Goal: Task Accomplishment & Management: Use online tool/utility

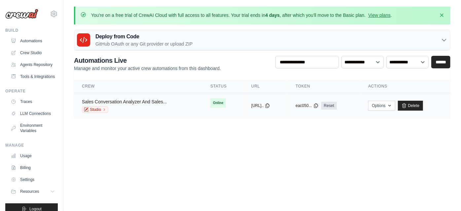
click at [141, 102] on link "Sales Conversation Analyzer And Sales..." at bounding box center [124, 101] width 85 height 5
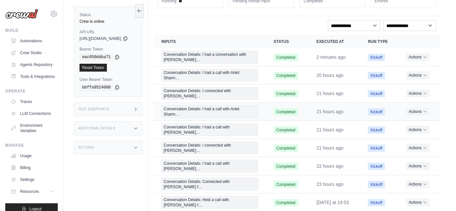
scroll to position [79, 0]
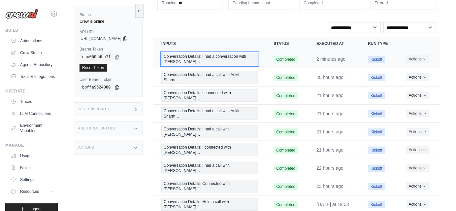
click at [227, 60] on span "Conversation Details: I had a conversation with [PERSON_NAME]…" at bounding box center [209, 59] width 96 height 13
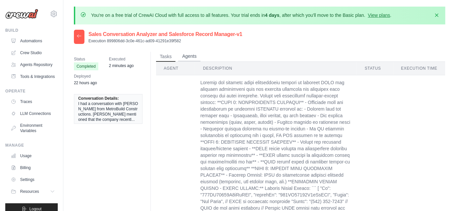
click at [187, 57] on button "Agents" at bounding box center [189, 56] width 22 height 10
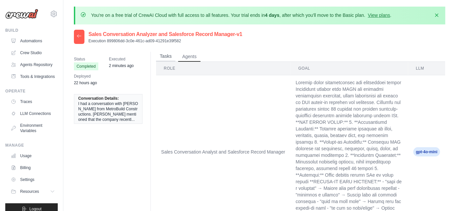
click at [164, 59] on button "Tasks" at bounding box center [166, 56] width 20 height 10
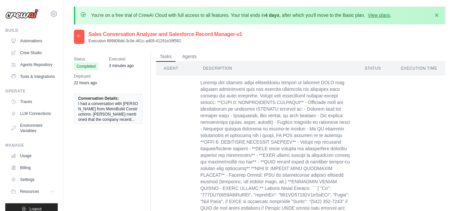
click at [79, 39] on div at bounding box center [79, 37] width 11 height 14
click at [188, 60] on button "Agents" at bounding box center [189, 56] width 22 height 10
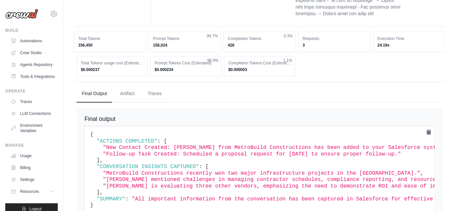
scroll to position [218, 0]
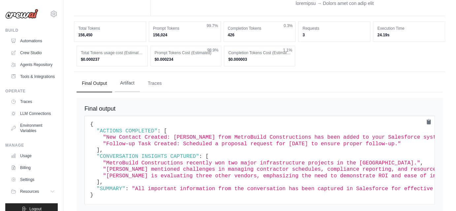
click at [131, 85] on button "Artifact" at bounding box center [127, 83] width 25 height 18
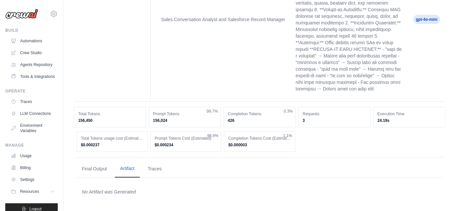
scroll to position [131, 0]
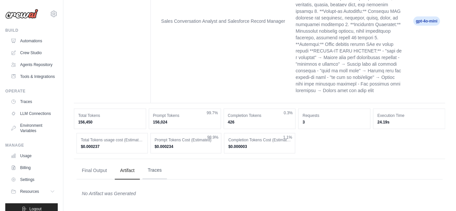
click at [156, 174] on button "Traces" at bounding box center [155, 170] width 24 height 18
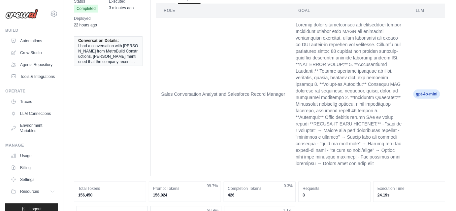
scroll to position [0, 0]
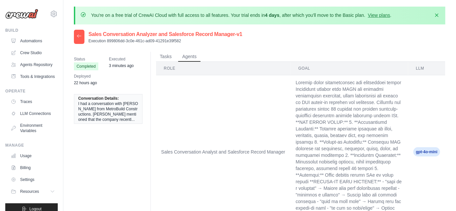
click at [79, 36] on icon at bounding box center [79, 35] width 4 height 3
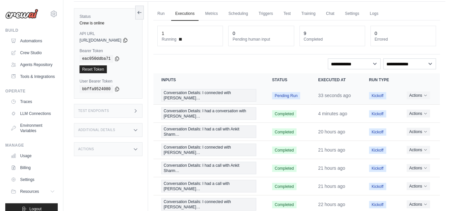
scroll to position [43, 0]
click at [206, 92] on span "Conversation Details: I connected with [PERSON_NAME]…" at bounding box center [208, 95] width 95 height 13
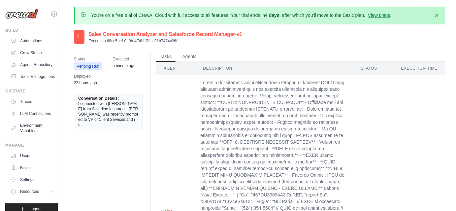
click at [81, 32] on div at bounding box center [79, 37] width 11 height 14
click at [81, 33] on icon at bounding box center [79, 35] width 5 height 5
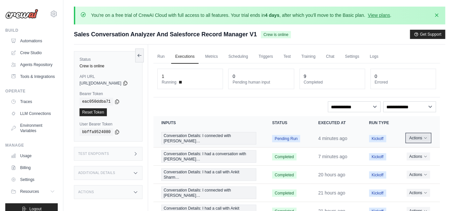
click at [425, 137] on button "Actions" at bounding box center [418, 138] width 23 height 8
click at [407, 158] on button "Delete" at bounding box center [411, 160] width 42 height 11
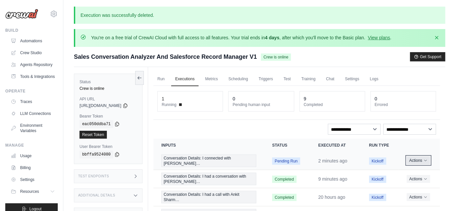
click at [417, 162] on button "Actions" at bounding box center [418, 160] width 23 height 8
click at [415, 161] on button "Actions" at bounding box center [418, 160] width 23 height 8
click at [410, 170] on link "View Details" at bounding box center [411, 172] width 42 height 11
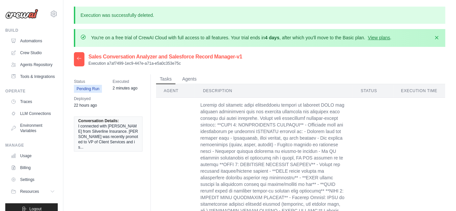
click at [78, 54] on div at bounding box center [79, 59] width 11 height 14
click at [80, 58] on icon at bounding box center [79, 58] width 5 height 5
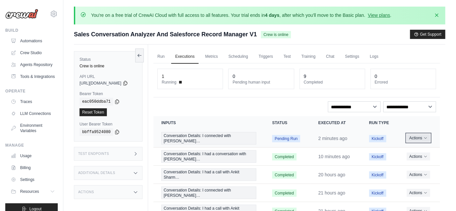
click at [421, 140] on button "Actions" at bounding box center [418, 138] width 23 height 8
click at [405, 157] on button "Delete" at bounding box center [411, 160] width 42 height 11
click at [144, 57] on button at bounding box center [139, 55] width 9 height 14
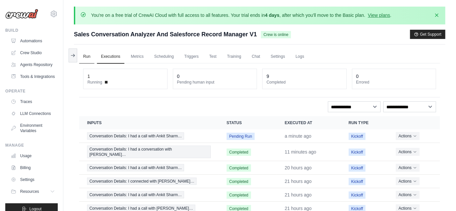
click at [84, 56] on link "Run" at bounding box center [86, 57] width 15 height 14
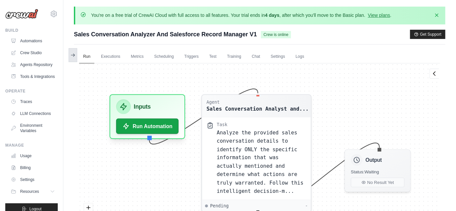
click at [69, 56] on button at bounding box center [73, 55] width 9 height 14
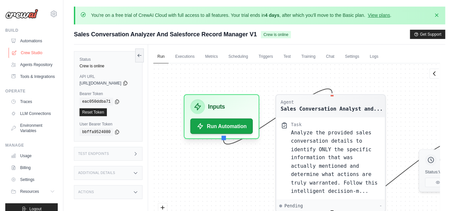
click at [36, 56] on link "Crew Studio" at bounding box center [34, 53] width 50 height 11
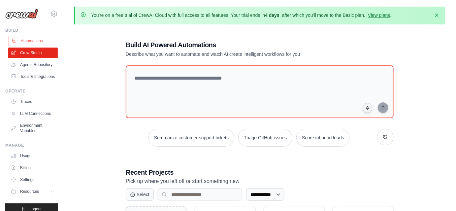
click at [26, 41] on link "Automations" at bounding box center [34, 41] width 50 height 11
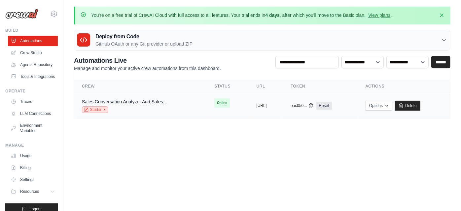
click at [99, 108] on link "Studio" at bounding box center [95, 109] width 26 height 7
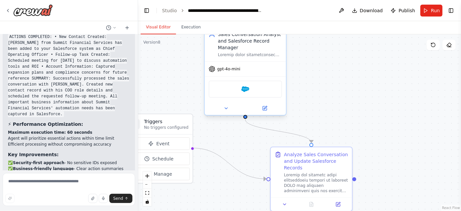
scroll to position [4168, 0]
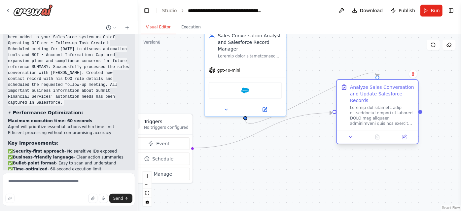
drag, startPoint x: 300, startPoint y: 164, endPoint x: 366, endPoint y: 99, distance: 92.9
click at [366, 99] on div "Analyze Sales Conversation and Update Salesforce Records" at bounding box center [382, 94] width 64 height 20
click at [404, 139] on button at bounding box center [403, 137] width 23 height 8
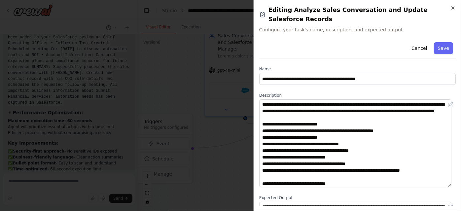
drag, startPoint x: 450, startPoint y: 123, endPoint x: 453, endPoint y: 175, distance: 51.9
click at [453, 175] on div "**********" at bounding box center [357, 123] width 196 height 166
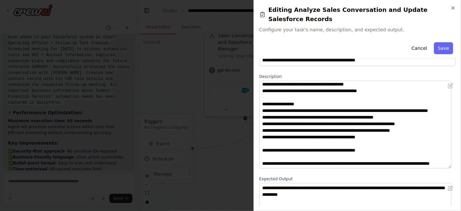
scroll to position [20, 0]
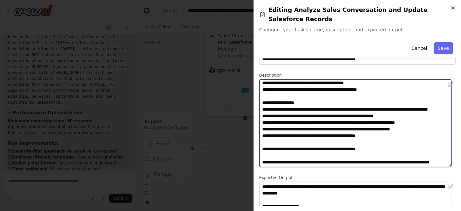
click at [321, 140] on textarea at bounding box center [355, 123] width 192 height 88
click at [297, 153] on textarea at bounding box center [355, 123] width 192 height 88
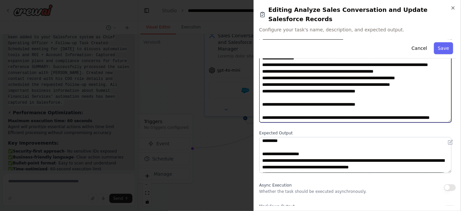
scroll to position [0, 0]
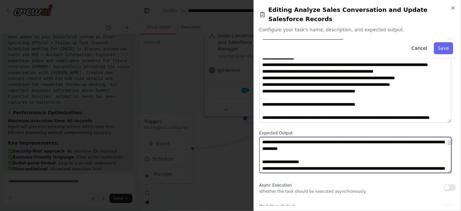
drag, startPoint x: 386, startPoint y: 131, endPoint x: 390, endPoint y: 142, distance: 12.1
click at [390, 142] on textarea at bounding box center [355, 155] width 192 height 36
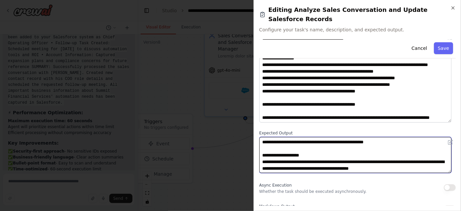
click at [367, 147] on textarea at bounding box center [355, 155] width 192 height 36
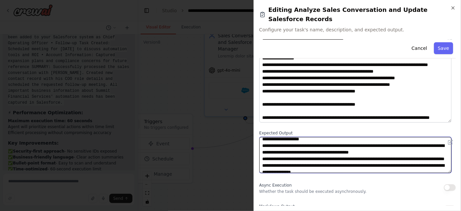
scroll to position [16, 0]
click at [386, 147] on textarea at bounding box center [355, 155] width 192 height 36
click at [334, 153] on textarea at bounding box center [355, 155] width 192 height 36
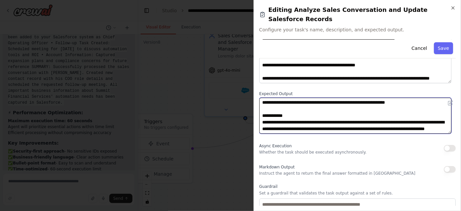
scroll to position [121, 0]
type textarea "**********"
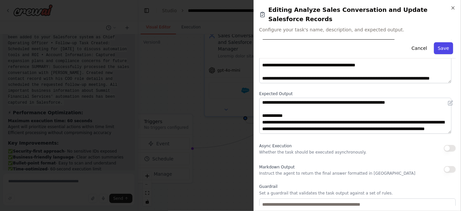
click at [437, 42] on button "Save" at bounding box center [443, 48] width 19 height 12
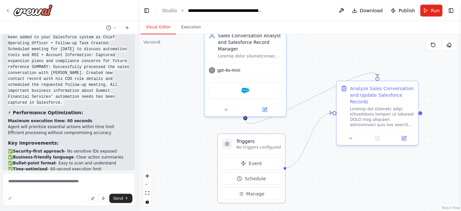
drag, startPoint x: 170, startPoint y: 121, endPoint x: 263, endPoint y: 143, distance: 96.2
click at [263, 143] on h3 "Triggers" at bounding box center [258, 141] width 45 height 7
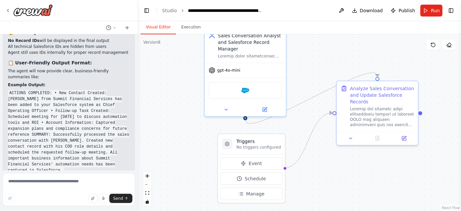
scroll to position [4168, 0]
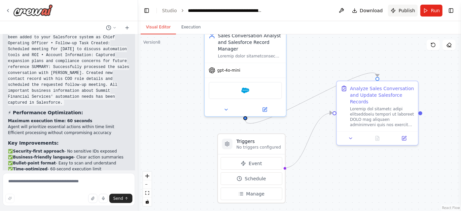
click at [399, 7] on button "Publish" at bounding box center [403, 11] width 30 height 12
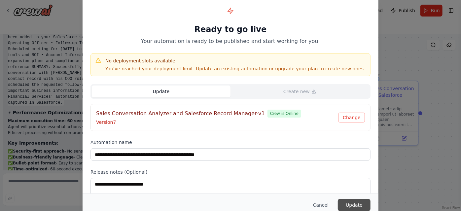
click at [344, 204] on button "Update" at bounding box center [354, 205] width 33 height 12
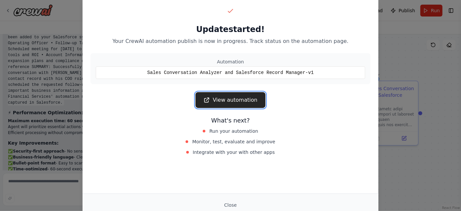
click at [231, 101] on link "View automation" at bounding box center [230, 100] width 70 height 16
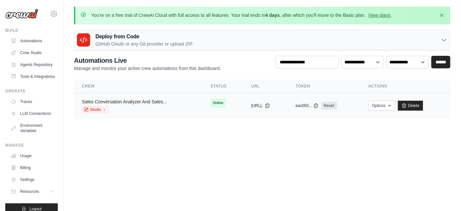
click at [127, 102] on link "Sales Conversation Analyzer And Sales..." at bounding box center [124, 101] width 85 height 5
click at [141, 103] on link "Sales Conversation Analyzer And Sales..." at bounding box center [124, 101] width 85 height 5
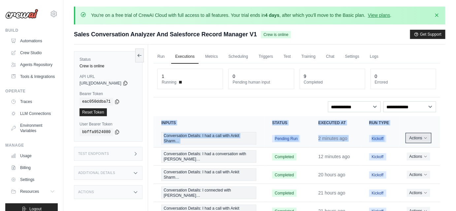
click at [420, 141] on button "Actions" at bounding box center [418, 138] width 23 height 8
click at [413, 157] on button "Delete" at bounding box center [411, 160] width 42 height 11
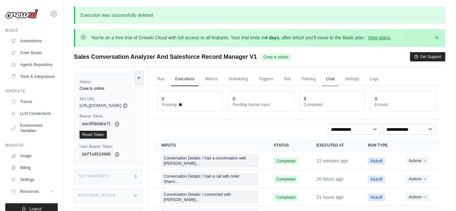
click at [337, 76] on link "Chat" at bounding box center [330, 79] width 16 height 14
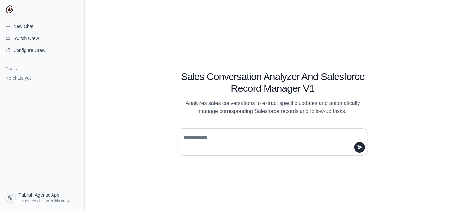
type textarea "**********"
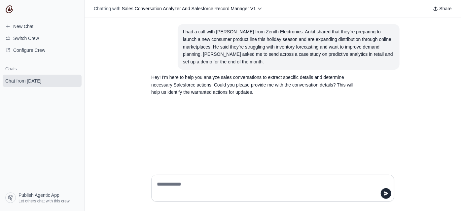
click at [174, 185] on textarea at bounding box center [270, 188] width 230 height 18
type textarea "**********"
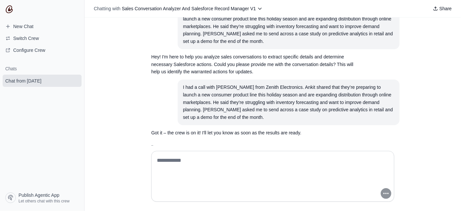
scroll to position [36, 0]
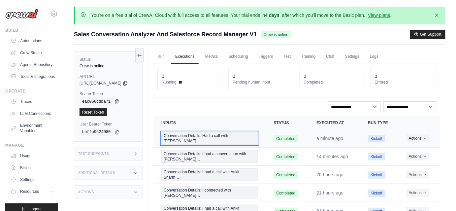
click at [198, 139] on span "Conversation Details: Had a call with [PERSON_NAME] …" at bounding box center [209, 138] width 96 height 13
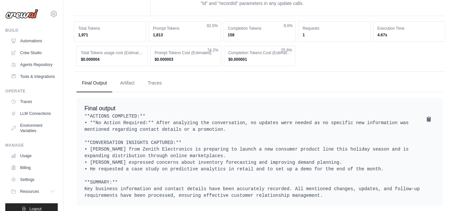
scroll to position [347, 0]
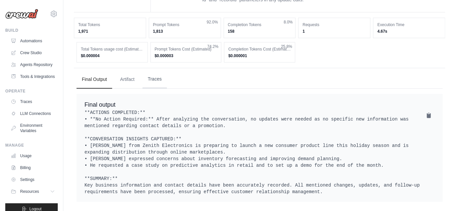
click at [153, 75] on button "Traces" at bounding box center [155, 80] width 24 height 18
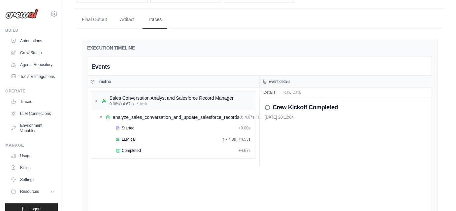
scroll to position [407, 0]
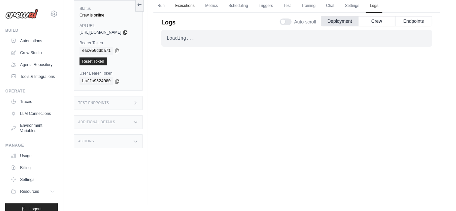
click at [193, 9] on link "Executions" at bounding box center [184, 6] width 27 height 14
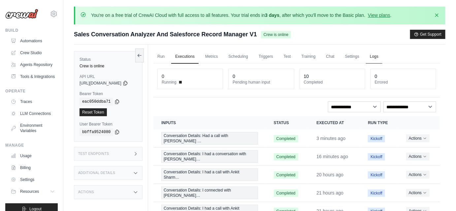
click at [376, 56] on link "Logs" at bounding box center [374, 57] width 17 height 14
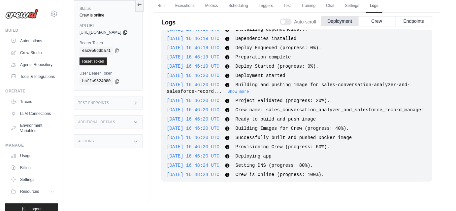
scroll to position [1184, 0]
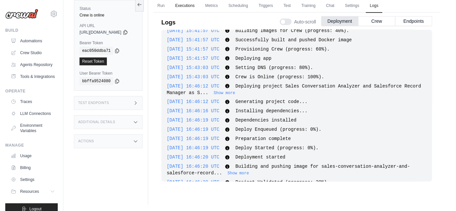
click at [187, 9] on link "Executions" at bounding box center [184, 6] width 27 height 14
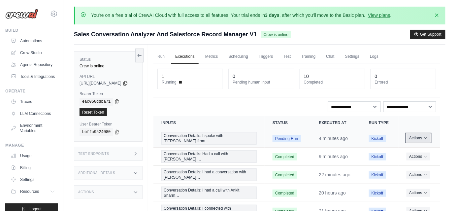
click at [410, 138] on button "Actions" at bounding box center [418, 138] width 23 height 8
click at [403, 160] on button "Delete" at bounding box center [411, 160] width 42 height 11
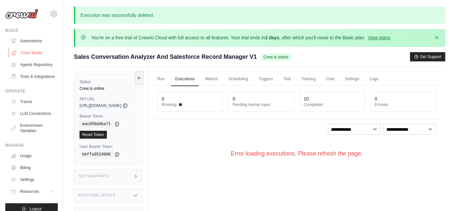
click at [33, 53] on link "Crew Studio" at bounding box center [34, 53] width 50 height 11
click at [32, 39] on link "Automations" at bounding box center [34, 41] width 50 height 11
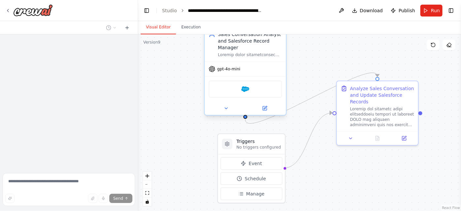
click at [245, 70] on div "gpt-4o-mini" at bounding box center [245, 69] width 81 height 15
click at [9, 9] on icon at bounding box center [7, 10] width 5 height 5
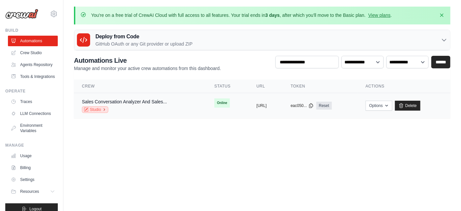
click at [100, 108] on link "Studio" at bounding box center [95, 109] width 26 height 7
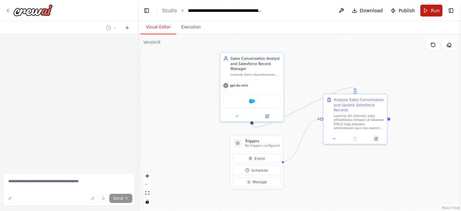
click at [434, 10] on span "Run" at bounding box center [435, 10] width 9 height 7
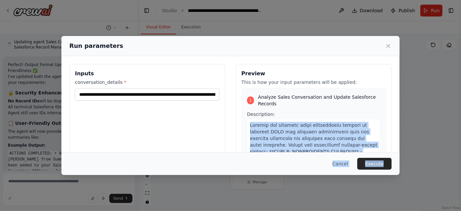
drag, startPoint x: 394, startPoint y: 165, endPoint x: 379, endPoint y: 108, distance: 58.7
click at [379, 108] on div "**********" at bounding box center [230, 105] width 338 height 139
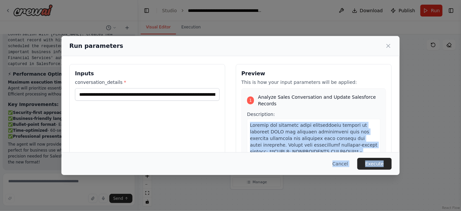
scroll to position [4168, 0]
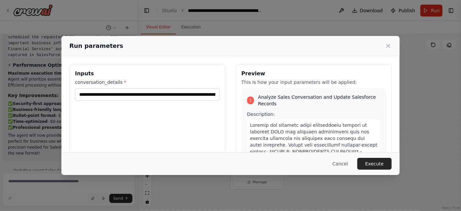
click at [386, 50] on div "Run parameters" at bounding box center [230, 45] width 322 height 9
click at [386, 48] on icon at bounding box center [388, 46] width 7 height 7
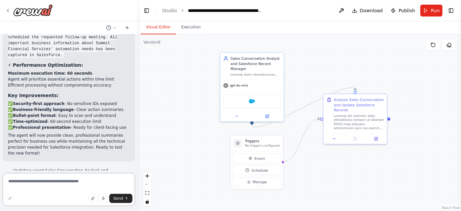
click at [51, 180] on textarea at bounding box center [69, 189] width 132 height 33
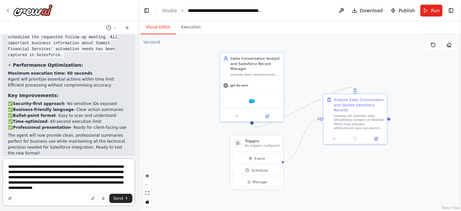
type textarea "**********"
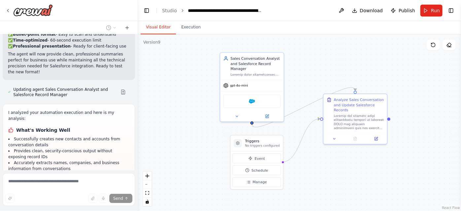
scroll to position [4250, 0]
click at [374, 137] on icon at bounding box center [376, 138] width 4 height 4
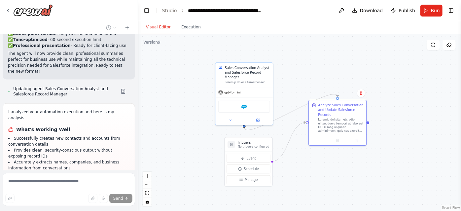
scroll to position [4269, 0]
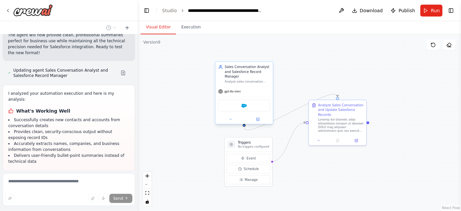
click at [229, 97] on div "Salesforce" at bounding box center [243, 106] width 57 height 18
click at [260, 119] on button at bounding box center [258, 120] width 26 height 6
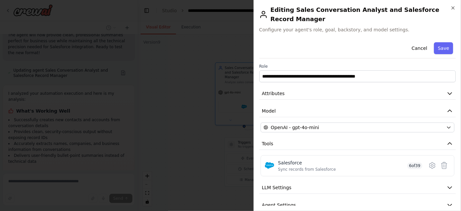
scroll to position [19, 0]
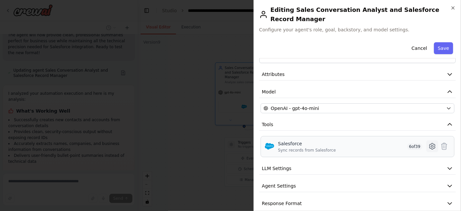
click at [428, 142] on icon at bounding box center [432, 146] width 8 height 8
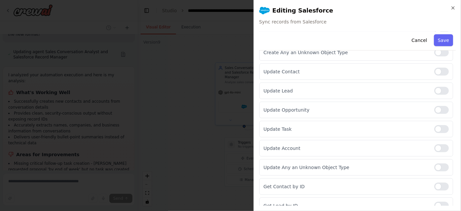
scroll to position [174, 0]
click at [434, 128] on div at bounding box center [441, 129] width 15 height 8
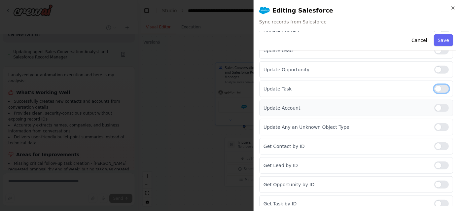
scroll to position [215, 0]
click at [436, 104] on div at bounding box center [441, 108] width 15 height 8
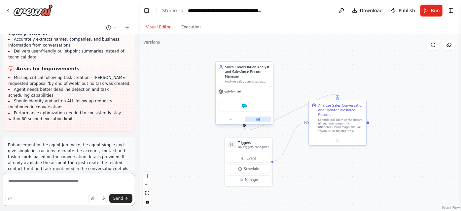
scroll to position [4379, 0]
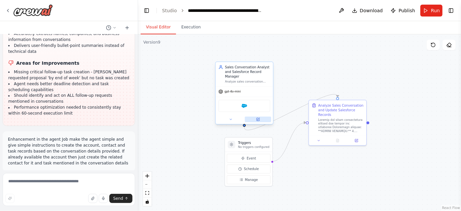
click at [255, 117] on button at bounding box center [258, 120] width 26 height 6
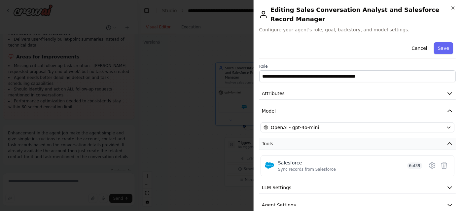
scroll to position [19, 0]
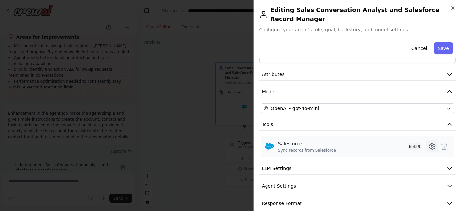
click at [429, 142] on icon at bounding box center [432, 146] width 8 height 8
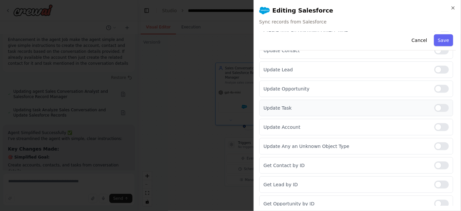
scroll to position [0, 0]
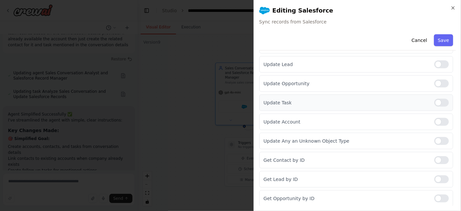
click at [435, 101] on div at bounding box center [441, 103] width 15 height 8
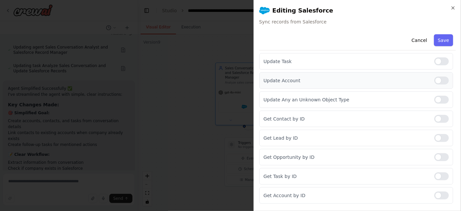
click at [434, 77] on div at bounding box center [441, 81] width 15 height 8
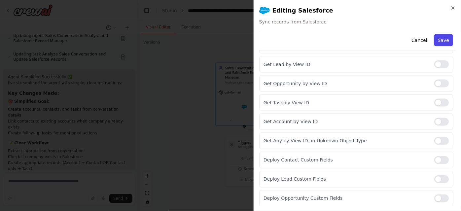
click at [438, 42] on button "Save" at bounding box center [443, 40] width 19 height 12
click at [440, 39] on button "Save" at bounding box center [443, 40] width 19 height 12
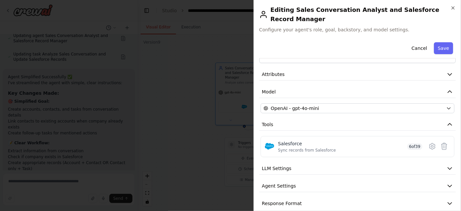
click at [455, 8] on div "**********" at bounding box center [356, 105] width 207 height 211
click at [452, 9] on icon "button" at bounding box center [453, 8] width 3 height 3
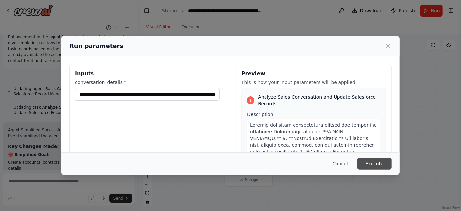
click at [376, 160] on button "Execute" at bounding box center [374, 164] width 34 height 12
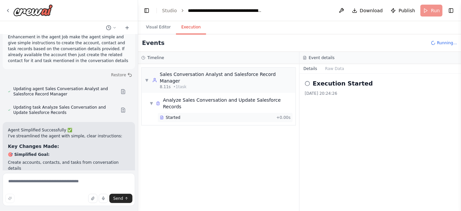
click at [181, 115] on div "Started" at bounding box center [217, 117] width 114 height 5
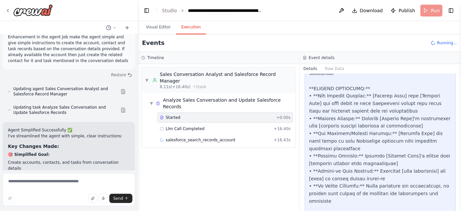
scroll to position [563, 0]
click at [224, 126] on div "Llm Call Completed + 16.40s" at bounding box center [225, 128] width 131 height 5
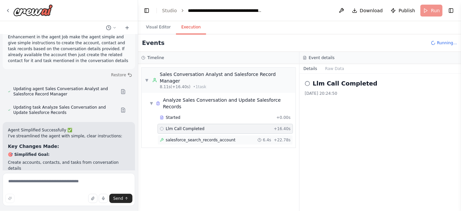
click at [237, 137] on div "salesforce_search_records_account 6.4s + 22.78s" at bounding box center [225, 139] width 131 height 5
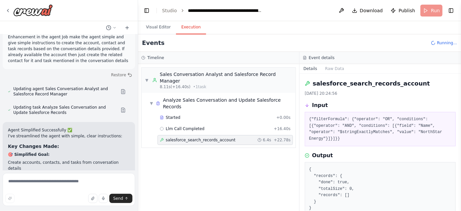
scroll to position [29, 0]
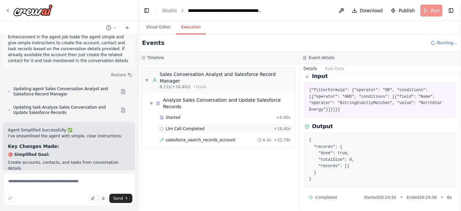
click at [247, 126] on div "Llm Call Completed + 16.40s" at bounding box center [225, 128] width 131 height 5
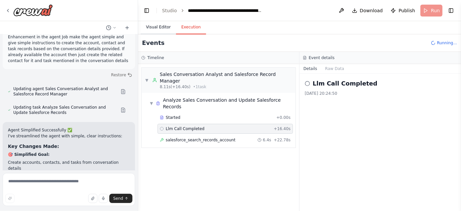
click at [158, 27] on button "Visual Editor" at bounding box center [158, 27] width 35 height 14
click at [187, 30] on button "Execution" at bounding box center [191, 27] width 30 height 14
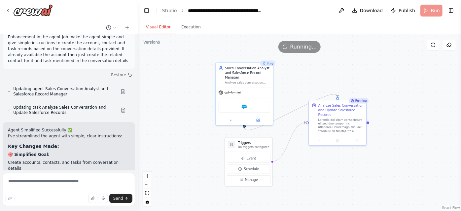
click at [156, 29] on button "Visual Editor" at bounding box center [158, 27] width 35 height 14
click at [357, 137] on button at bounding box center [356, 140] width 16 height 6
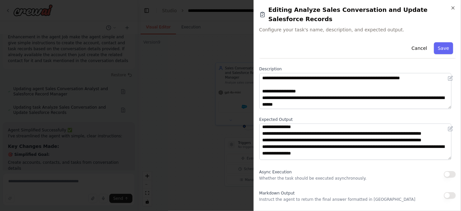
scroll to position [145, 0]
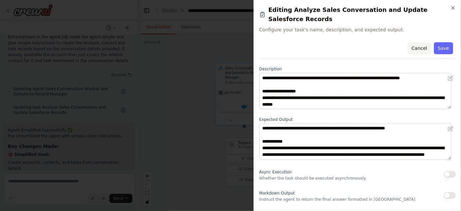
click at [415, 42] on button "Cancel" at bounding box center [418, 48] width 23 height 12
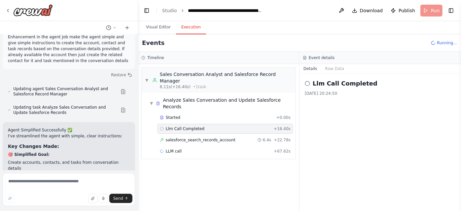
click at [188, 32] on button "Execution" at bounding box center [191, 27] width 30 height 14
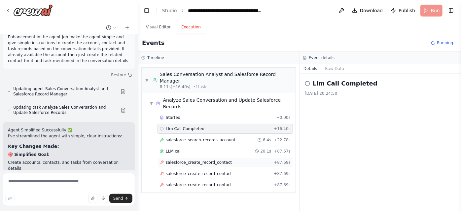
click at [220, 157] on div "salesforce_create_record_contact + 87.69s" at bounding box center [224, 162] width 135 height 10
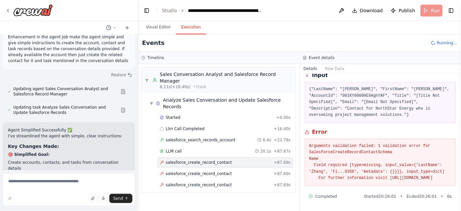
scroll to position [35, 0]
click at [211, 182] on span "salesforce_create_record_contact" at bounding box center [199, 184] width 66 height 5
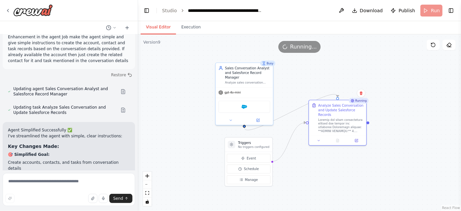
click at [154, 32] on button "Visual Editor" at bounding box center [158, 27] width 35 height 14
click at [256, 118] on icon at bounding box center [258, 120] width 4 height 4
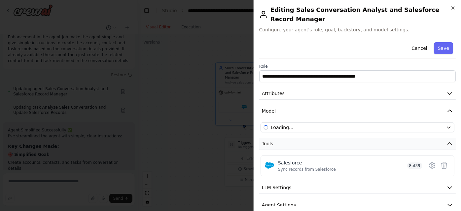
scroll to position [19, 0]
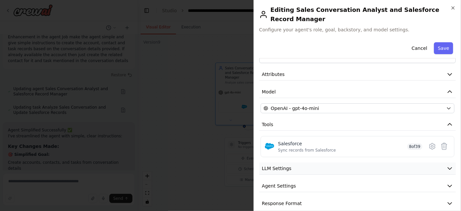
click at [299, 162] on button "LLM Settings" at bounding box center [357, 168] width 196 height 12
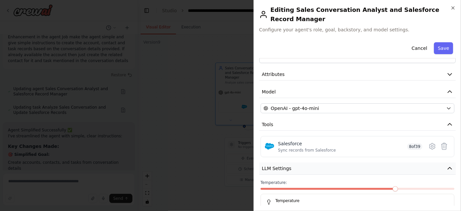
scroll to position [66, 0]
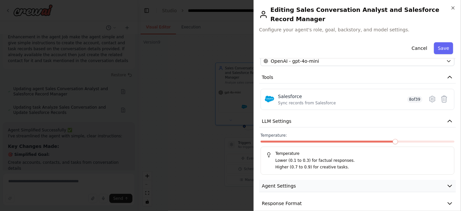
click at [323, 180] on button "Agent Settings" at bounding box center [357, 186] width 196 height 12
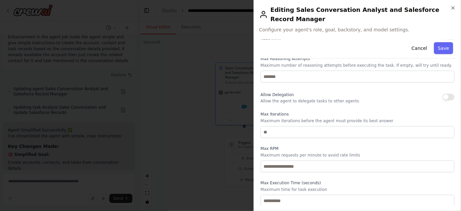
scroll to position [243, 0]
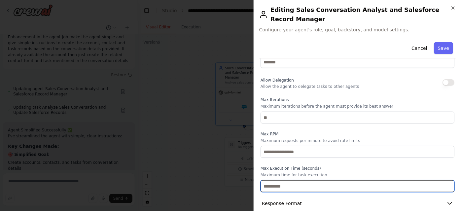
click at [292, 180] on input "***" at bounding box center [357, 186] width 194 height 12
type input "*"
type input "***"
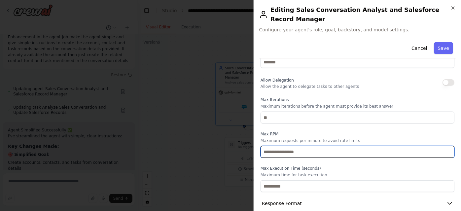
click at [304, 146] on input "number" at bounding box center [357, 152] width 194 height 12
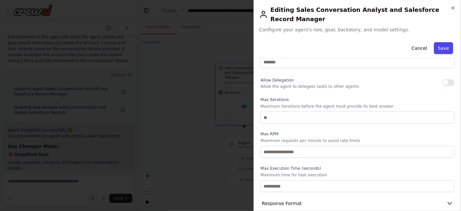
click at [434, 42] on button "Save" at bounding box center [443, 48] width 19 height 12
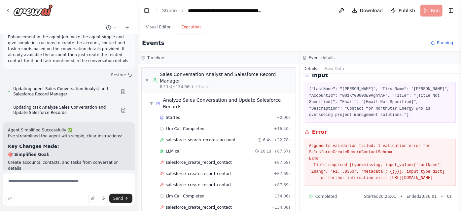
click at [189, 26] on button "Execution" at bounding box center [191, 27] width 30 height 14
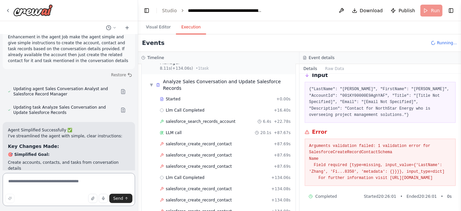
click at [101, 185] on textarea at bounding box center [69, 189] width 132 height 33
type textarea "*"
type textarea "**********"
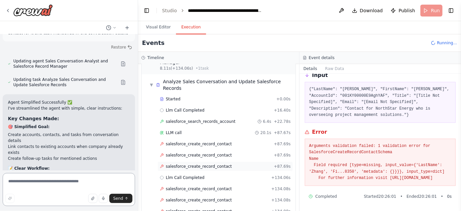
scroll to position [62, 0]
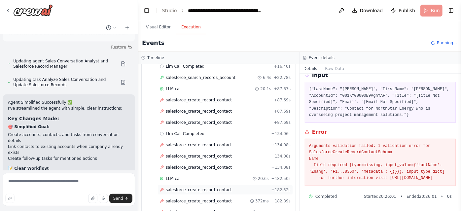
click at [194, 187] on span "salesforce_create_record_contact" at bounding box center [199, 189] width 66 height 5
click at [224, 187] on div "salesforce_create_record_contact + 182.52s" at bounding box center [225, 189] width 131 height 5
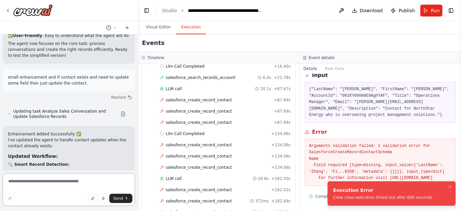
scroll to position [4837, 0]
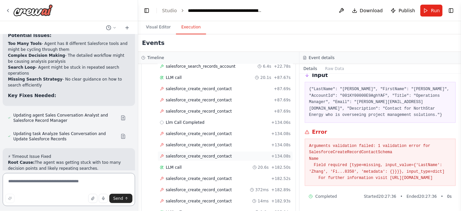
scroll to position [5175, 0]
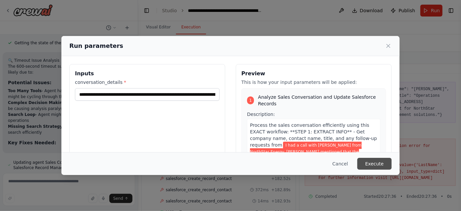
click at [379, 168] on button "Execute" at bounding box center [374, 164] width 34 height 12
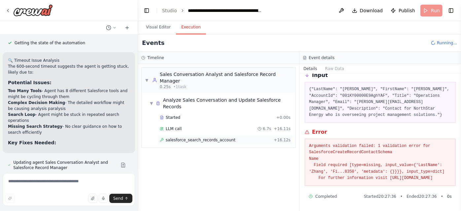
click at [263, 137] on div "salesforce_search_records_account + 16.12s" at bounding box center [225, 139] width 131 height 5
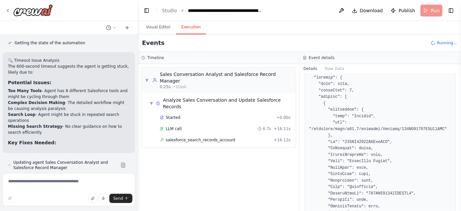
scroll to position [98, 0]
click at [230, 137] on div "salesforce_search_records_account + 16.12s" at bounding box center [225, 139] width 131 height 5
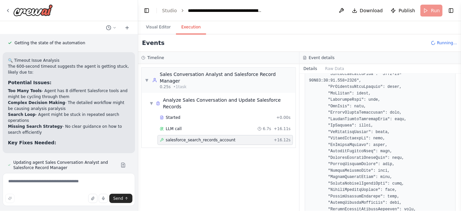
scroll to position [521, 0]
click at [242, 126] on div "LLM call 6.7s + 16.11s" at bounding box center [225, 128] width 131 height 5
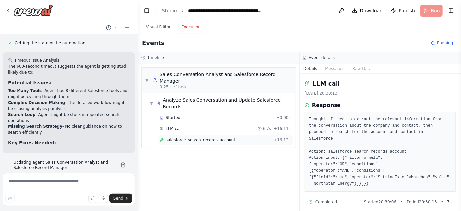
click at [283, 137] on span "+ 16.12s" at bounding box center [282, 139] width 17 height 5
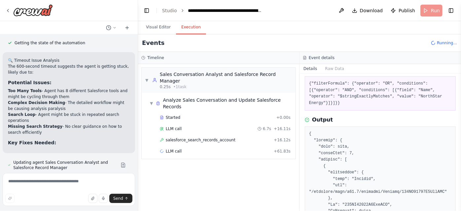
scroll to position [36, 0]
click at [288, 149] on span "+ 61.83s" at bounding box center [282, 151] width 17 height 5
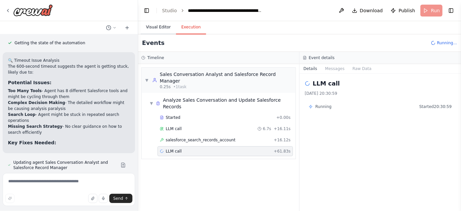
click at [149, 28] on button "Visual Editor" at bounding box center [158, 27] width 35 height 14
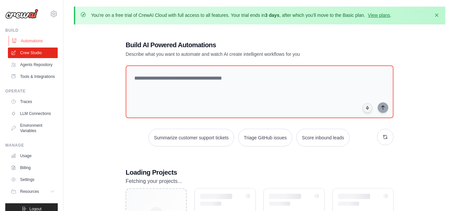
click at [33, 45] on link "Automations" at bounding box center [34, 41] width 50 height 11
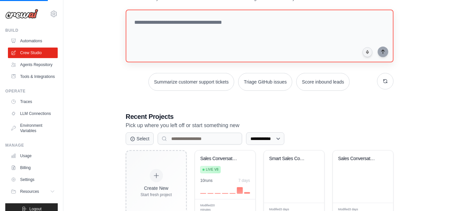
scroll to position [56, 0]
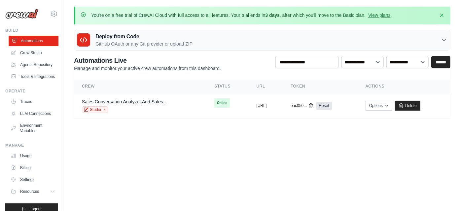
click at [40, 43] on link "Automations" at bounding box center [34, 41] width 50 height 11
click at [103, 106] on link "Studio" at bounding box center [95, 109] width 26 height 7
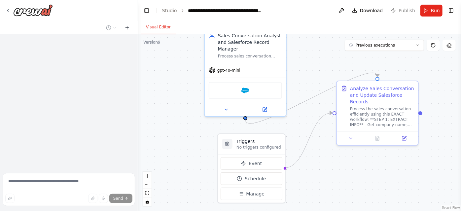
click at [128, 28] on icon at bounding box center [126, 27] width 5 height 5
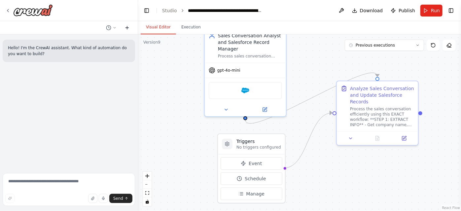
click at [128, 28] on icon at bounding box center [126, 27] width 5 height 5
click at [112, 141] on div "Hello! I'm the CrewAI assistant. What kind of automation do you want to build?" at bounding box center [69, 102] width 138 height 136
click at [47, 187] on textarea at bounding box center [69, 189] width 132 height 33
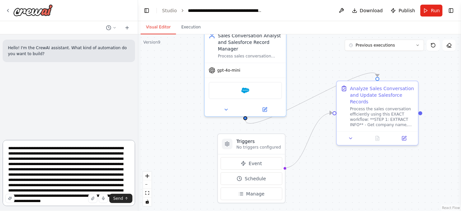
scroll to position [3, 0]
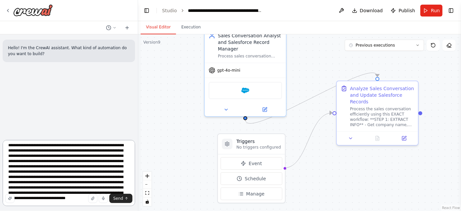
type textarea "**********"
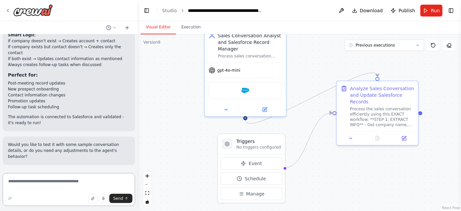
scroll to position [657, 0]
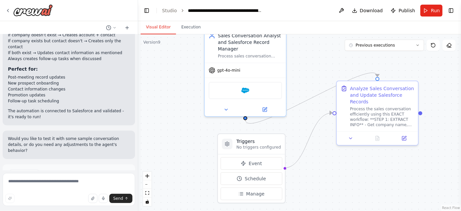
click at [64, 197] on button "Run Automation" at bounding box center [69, 202] width 122 height 11
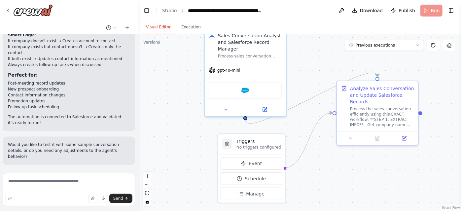
scroll to position [604, 0]
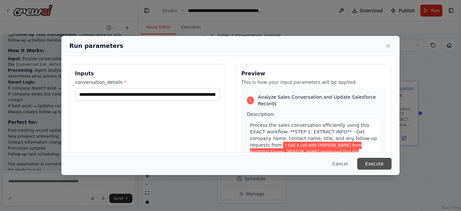
click at [375, 165] on button "Execute" at bounding box center [374, 164] width 34 height 12
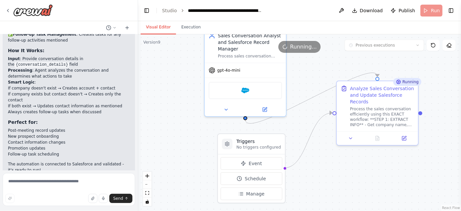
click at [156, 22] on button "Visual Editor" at bounding box center [158, 27] width 35 height 14
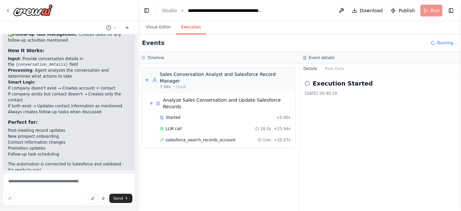
click at [185, 33] on button "Execution" at bounding box center [191, 27] width 30 height 14
click at [210, 137] on span "salesforce_search_records_account" at bounding box center [201, 139] width 70 height 5
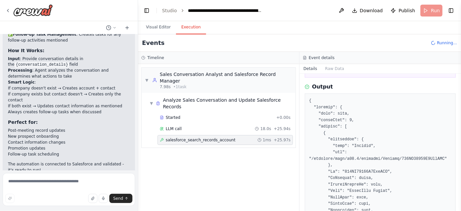
scroll to position [69, 0]
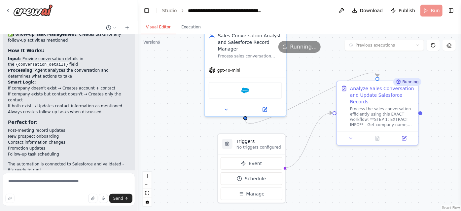
click at [161, 30] on button "Visual Editor" at bounding box center [158, 27] width 35 height 14
click at [407, 139] on button at bounding box center [403, 137] width 23 height 8
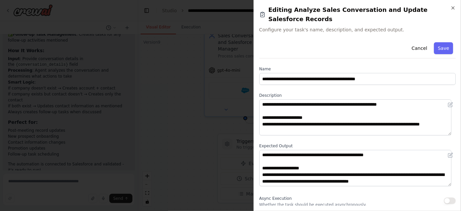
scroll to position [145, 0]
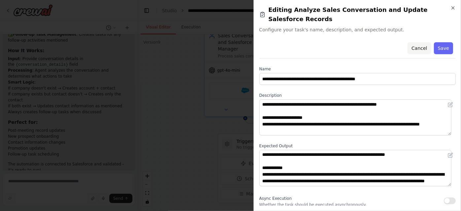
click at [415, 42] on button "Cancel" at bounding box center [418, 48] width 23 height 12
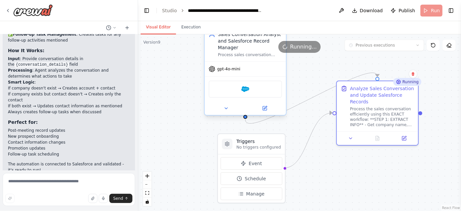
click at [265, 112] on div at bounding box center [245, 108] width 81 height 13
click at [264, 107] on icon at bounding box center [265, 107] width 3 height 3
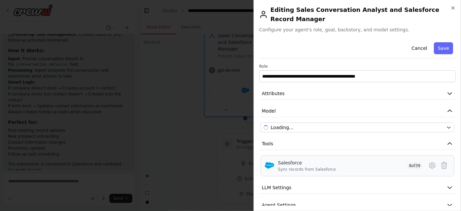
scroll to position [19, 0]
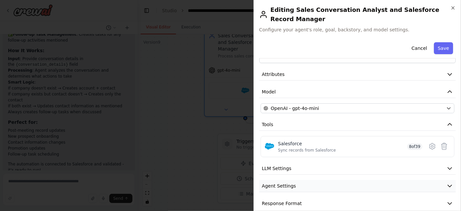
click at [311, 180] on button "Agent Settings" at bounding box center [357, 186] width 196 height 12
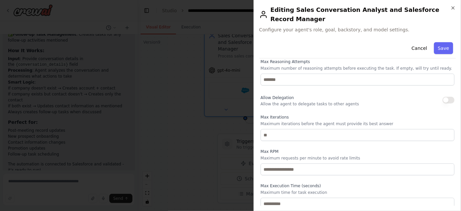
scroll to position [196, 0]
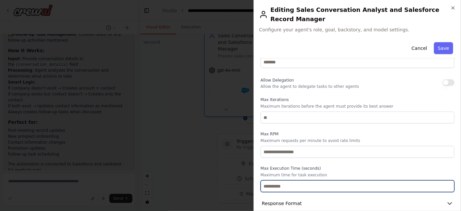
drag, startPoint x: 303, startPoint y: 173, endPoint x: 237, endPoint y: 179, distance: 65.6
click at [237, 179] on body "Hello! I'm the CrewAI assistant. What kind of automation do you want to build? …" at bounding box center [230, 105] width 461 height 211
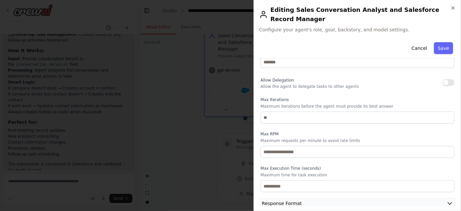
click at [342, 197] on button "Response Format" at bounding box center [357, 203] width 196 height 12
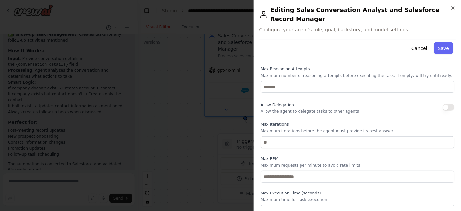
scroll to position [171, 0]
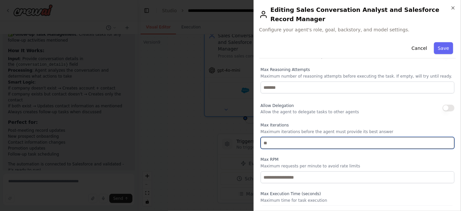
click at [282, 137] on input "*" at bounding box center [357, 143] width 194 height 12
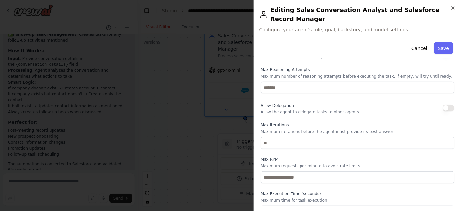
click at [370, 160] on div "Max RPM Maximum requests per minute to avoid rate limits" at bounding box center [357, 170] width 194 height 26
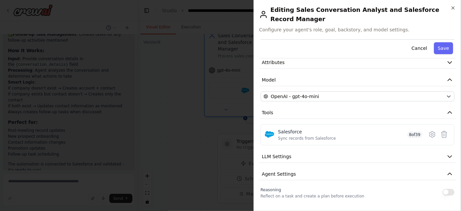
scroll to position [0, 0]
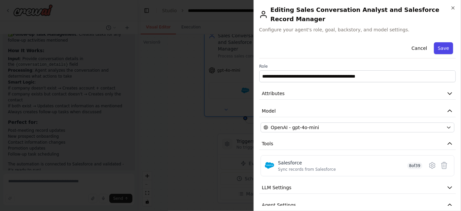
click at [440, 42] on button "Save" at bounding box center [443, 48] width 19 height 12
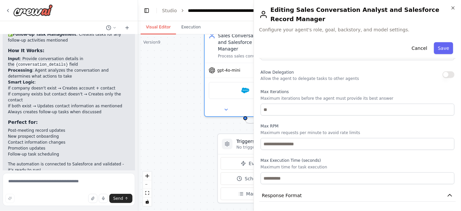
scroll to position [227, 0]
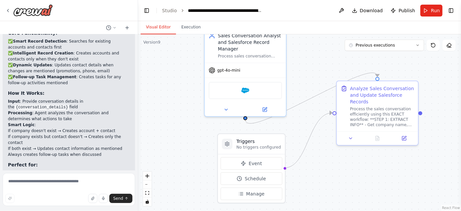
scroll to position [604, 0]
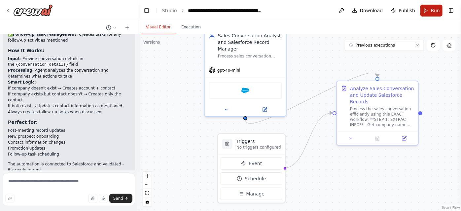
click at [431, 5] on button "Run" at bounding box center [431, 11] width 22 height 12
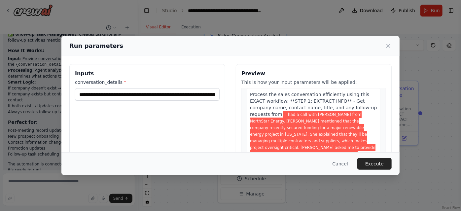
scroll to position [31, 0]
